Goal: Task Accomplishment & Management: Use online tool/utility

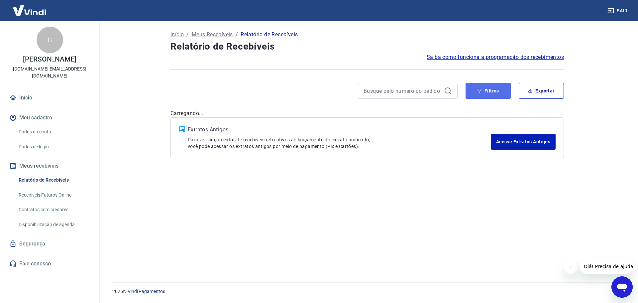
click at [503, 90] on button "Filtros" at bounding box center [488, 91] width 45 height 16
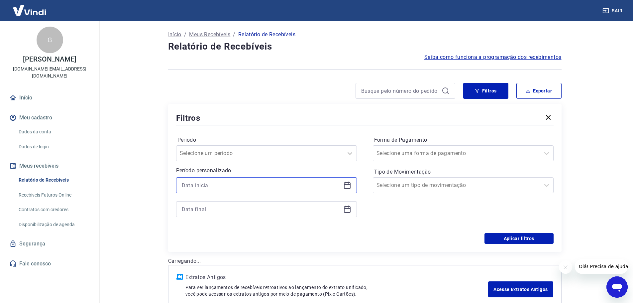
click at [235, 185] on input at bounding box center [261, 185] width 159 height 10
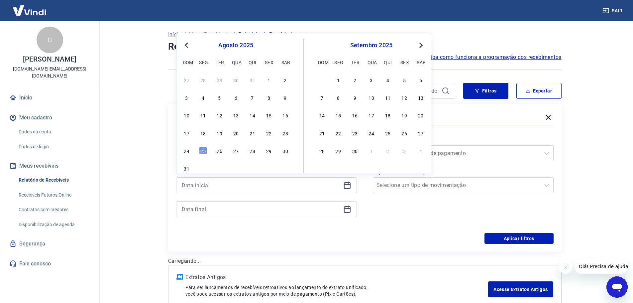
click at [243, 130] on div "17 18 19 20 21 22 23" at bounding box center [236, 133] width 108 height 10
click at [256, 132] on div "21" at bounding box center [253, 133] width 8 height 8
type input "[DATE]"
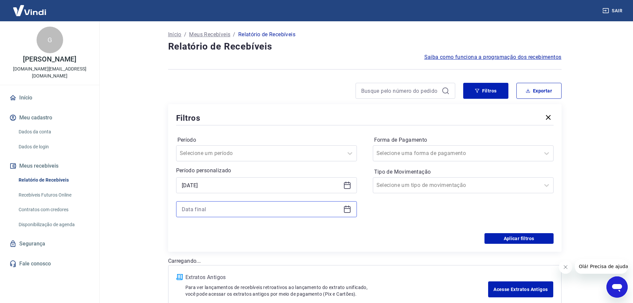
click at [247, 207] on input at bounding box center [261, 209] width 159 height 10
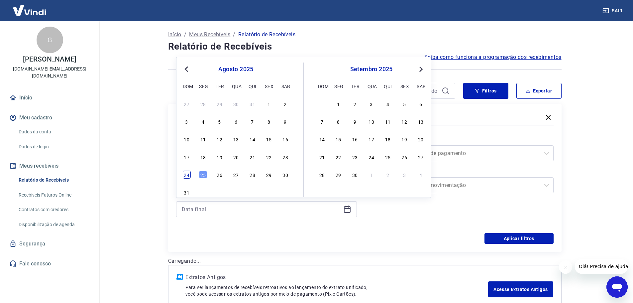
click at [186, 174] on div "24" at bounding box center [187, 175] width 8 height 8
type input "[DATE]"
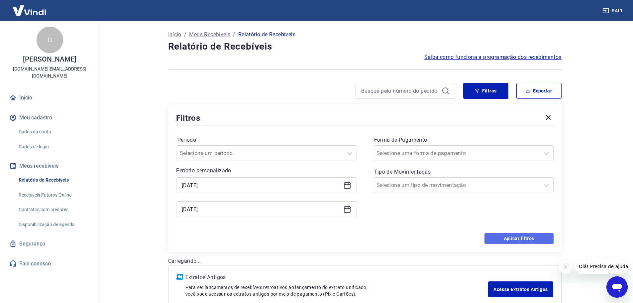
click at [515, 239] on button "Aplicar filtros" at bounding box center [519, 238] width 69 height 11
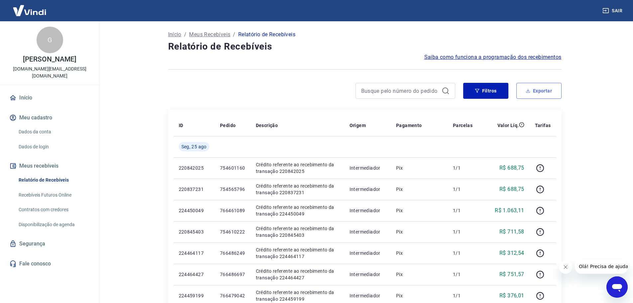
click at [545, 88] on button "Exportar" at bounding box center [539, 91] width 45 height 16
type input "[DATE]"
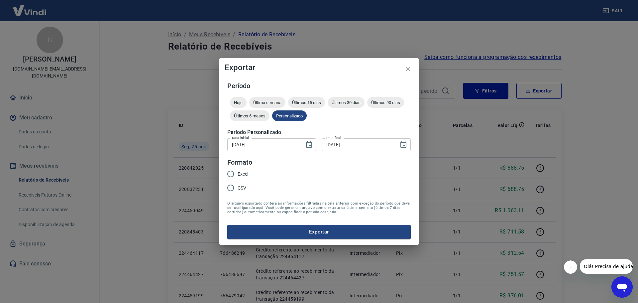
click at [245, 176] on span "Excel" at bounding box center [243, 174] width 11 height 7
click at [238, 176] on input "Excel" at bounding box center [231, 174] width 14 height 14
radio input "true"
click at [313, 231] on button "Exportar" at bounding box center [319, 232] width 184 height 14
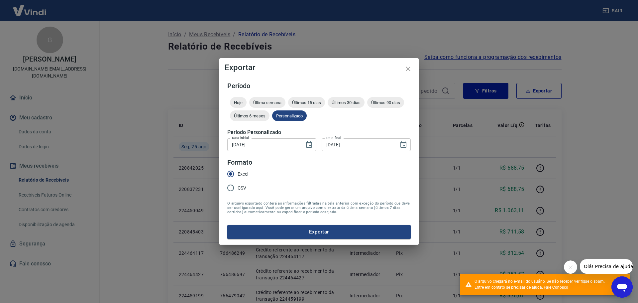
click at [597, 128] on div "Exportar Período Hoje Última semana Últimos 15 dias Últimos 30 dias Últimos 90 …" at bounding box center [319, 151] width 638 height 303
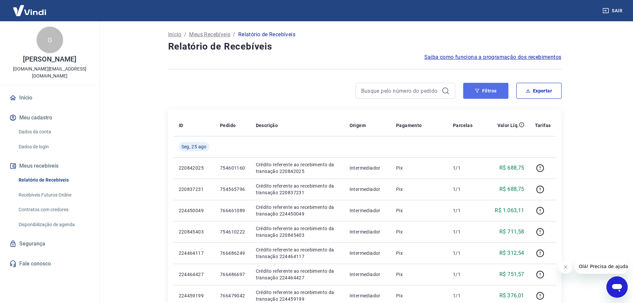
click at [499, 92] on button "Filtros" at bounding box center [485, 91] width 45 height 16
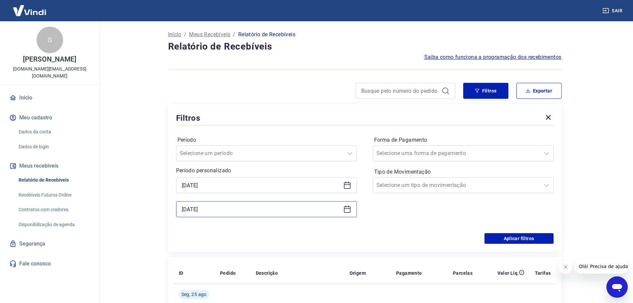
click at [235, 211] on input "[DATE]" at bounding box center [261, 209] width 159 height 10
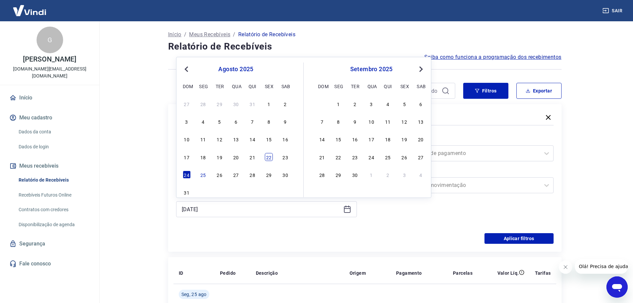
click at [271, 160] on div "22" at bounding box center [269, 157] width 8 height 8
type input "[DATE]"
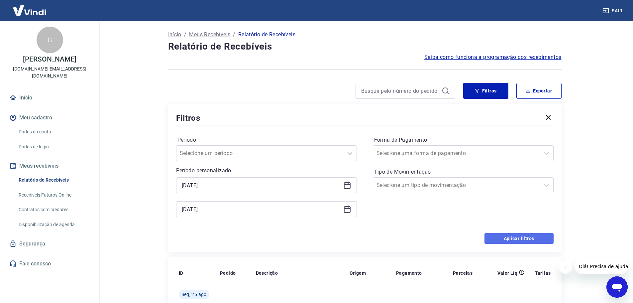
click at [527, 238] on button "Aplicar filtros" at bounding box center [519, 238] width 69 height 11
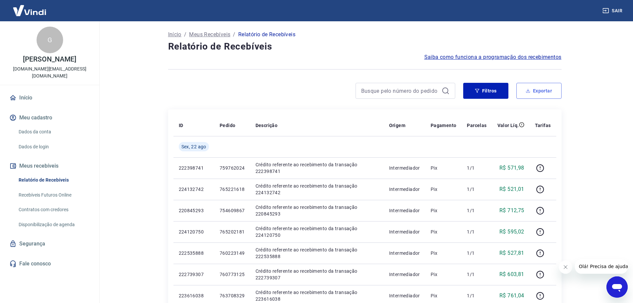
click at [553, 87] on button "Exportar" at bounding box center [539, 91] width 45 height 16
type input "[DATE]"
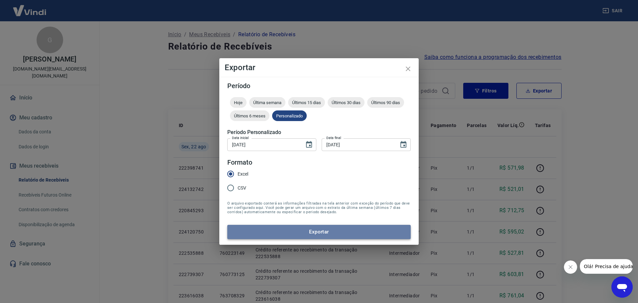
click at [291, 231] on button "Exportar" at bounding box center [319, 232] width 184 height 14
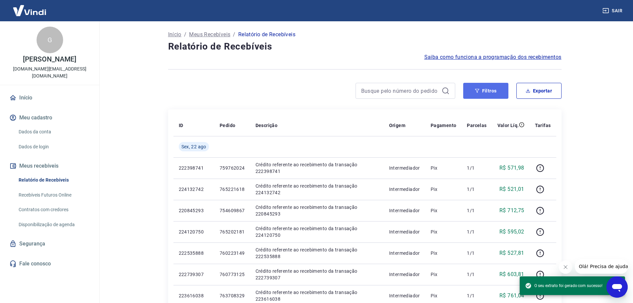
click at [497, 91] on button "Filtros" at bounding box center [485, 91] width 45 height 16
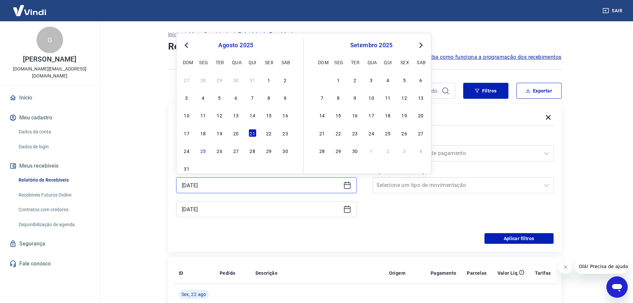
click at [230, 183] on input "[DATE]" at bounding box center [261, 185] width 159 height 10
click at [283, 133] on div "23" at bounding box center [286, 133] width 8 height 8
type input "[DATE]"
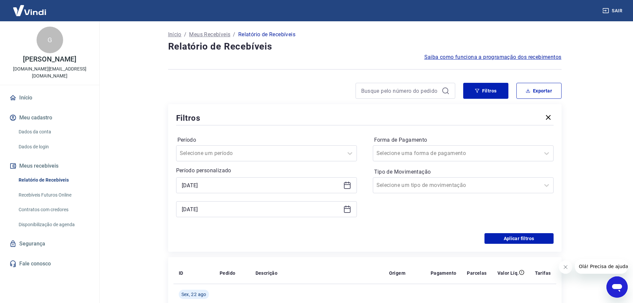
click at [237, 205] on div "[DATE]" at bounding box center [266, 209] width 181 height 16
click at [237, 205] on input "[DATE]" at bounding box center [261, 209] width 159 height 10
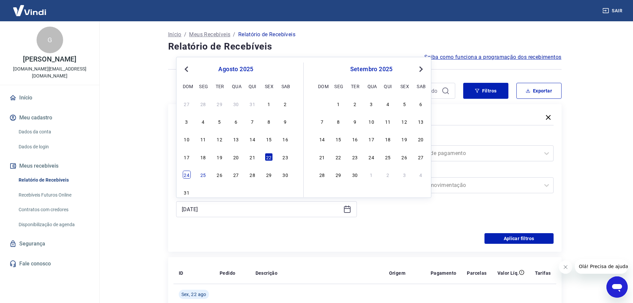
click at [189, 172] on div "24" at bounding box center [187, 175] width 8 height 8
type input "[DATE]"
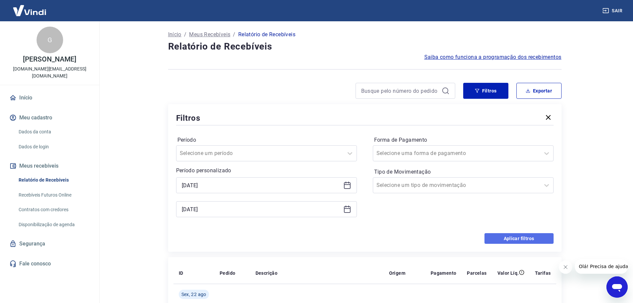
click at [532, 236] on button "Aplicar filtros" at bounding box center [519, 238] width 69 height 11
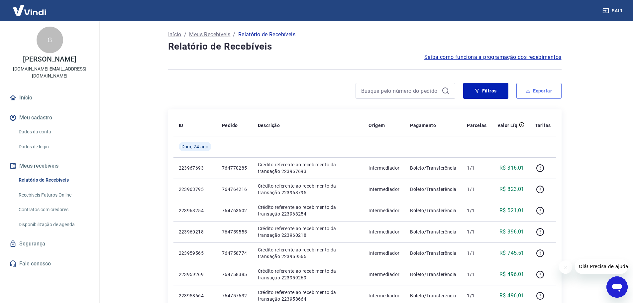
click at [544, 98] on button "Exportar" at bounding box center [539, 91] width 45 height 16
type input "[DATE]"
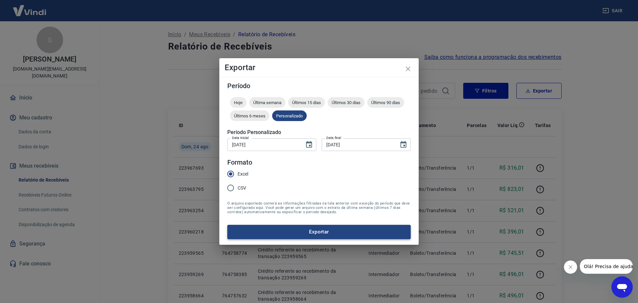
click at [307, 231] on button "Exportar" at bounding box center [319, 232] width 184 height 14
